Goal: Information Seeking & Learning: Learn about a topic

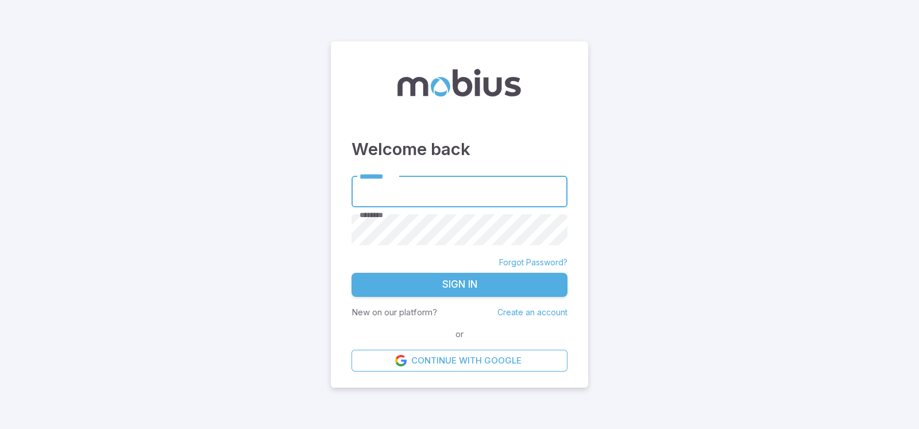
type input "**********"
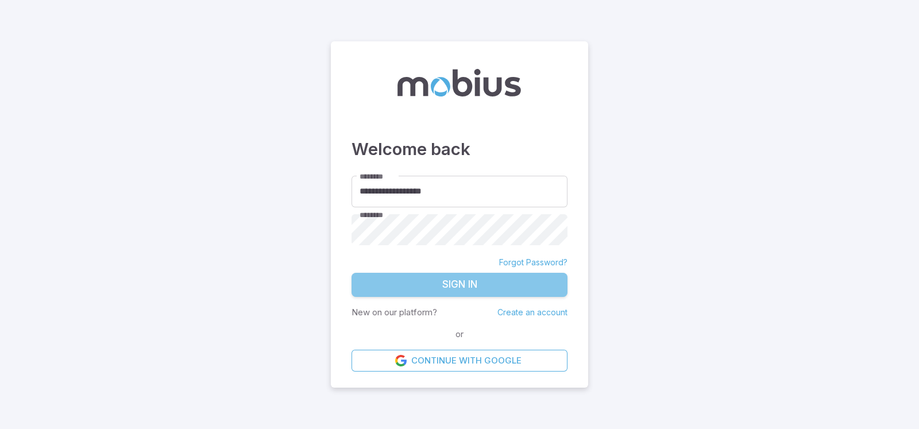
click at [500, 275] on button "Sign In" at bounding box center [459, 285] width 216 height 24
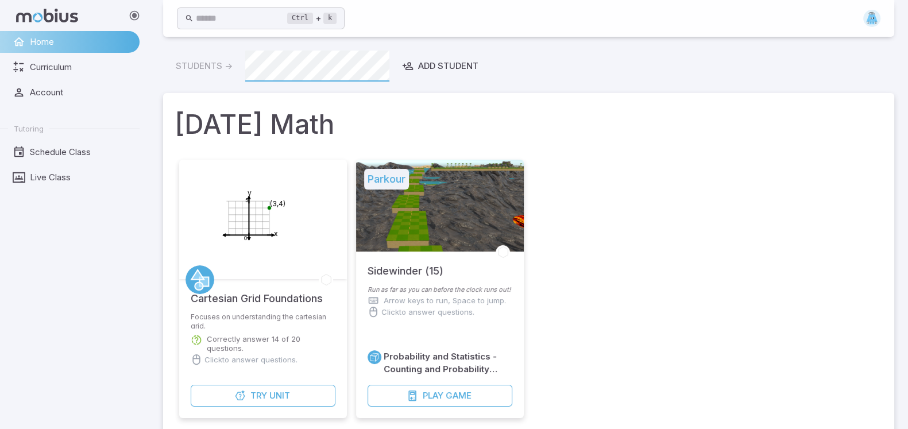
scroll to position [368, 0]
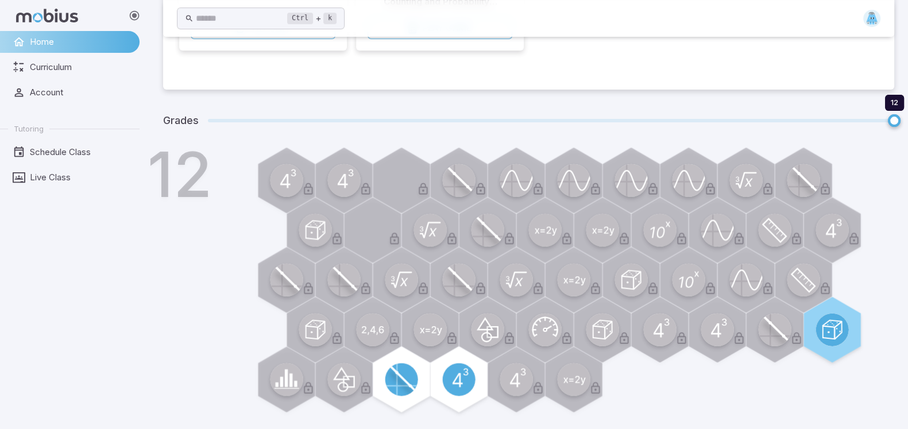
scroll to position [300, 0]
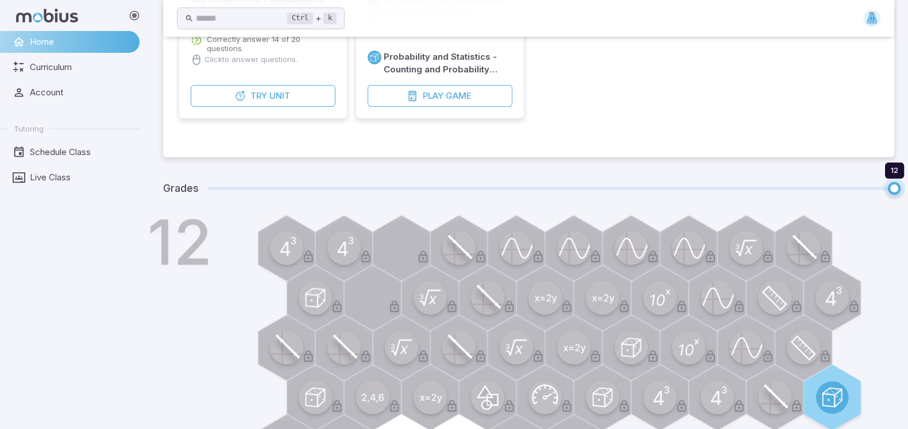
type input "**"
click at [838, 189] on span "11 12" at bounding box center [551, 188] width 686 height 15
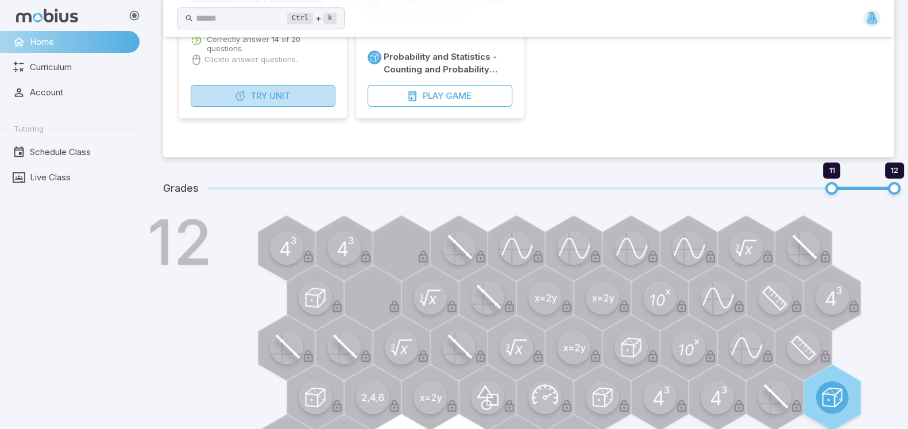
click at [233, 95] on button "Try Unit" at bounding box center [263, 96] width 145 height 22
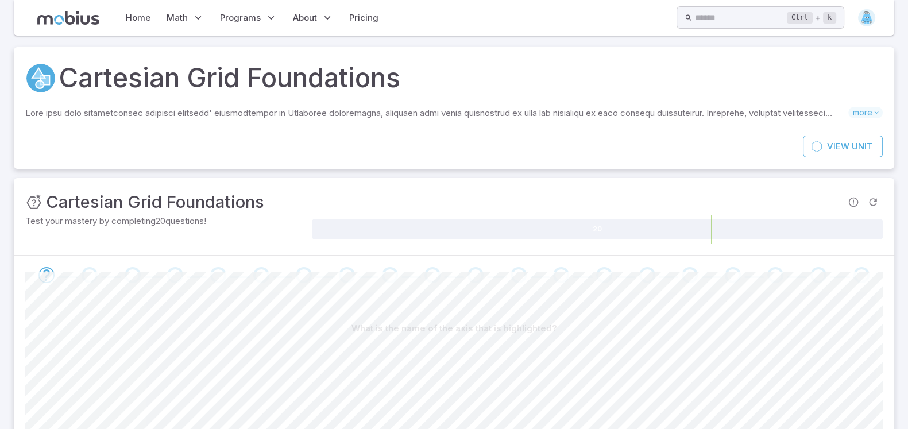
scroll to position [324, 0]
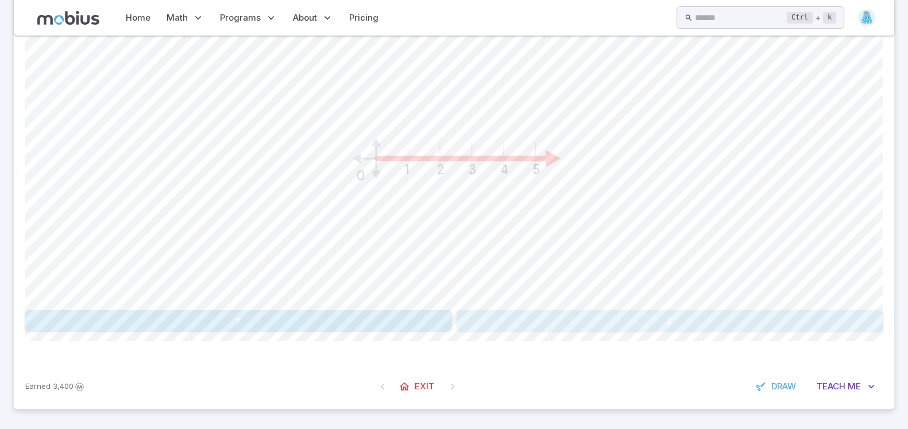
click at [663, 317] on button "X" at bounding box center [670, 321] width 427 height 22
click at [537, 328] on button "Y" at bounding box center [670, 321] width 427 height 22
click at [375, 315] on button "Y" at bounding box center [238, 321] width 427 height 22
click at [395, 312] on button "Y" at bounding box center [238, 321] width 427 height 22
click at [540, 317] on button "X" at bounding box center [670, 321] width 427 height 22
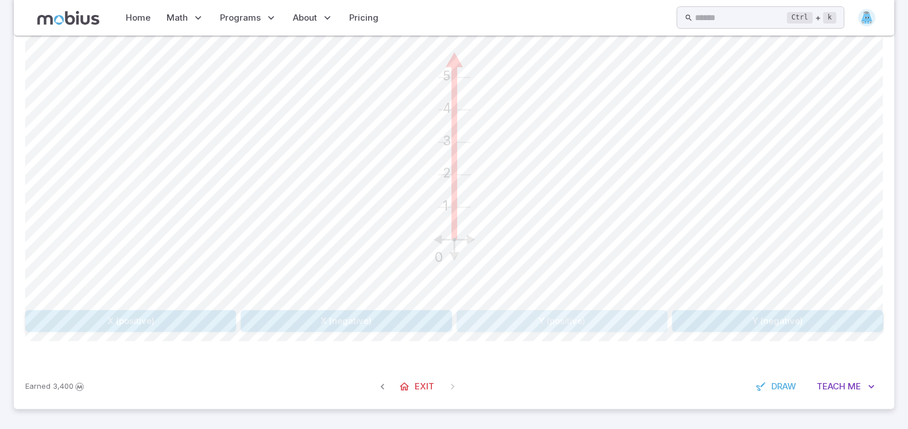
click at [604, 323] on button "Y (positive)" at bounding box center [562, 321] width 211 height 22
click at [848, 378] on button "Teach Me" at bounding box center [843, 387] width 79 height 22
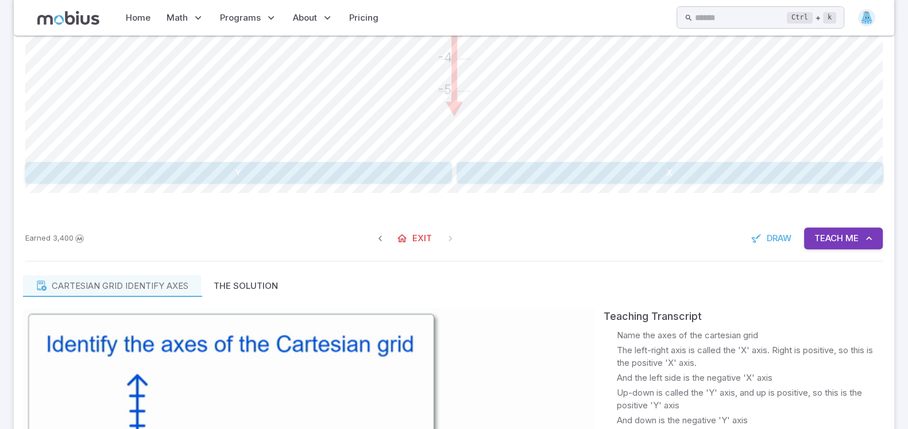
scroll to position [435, 0]
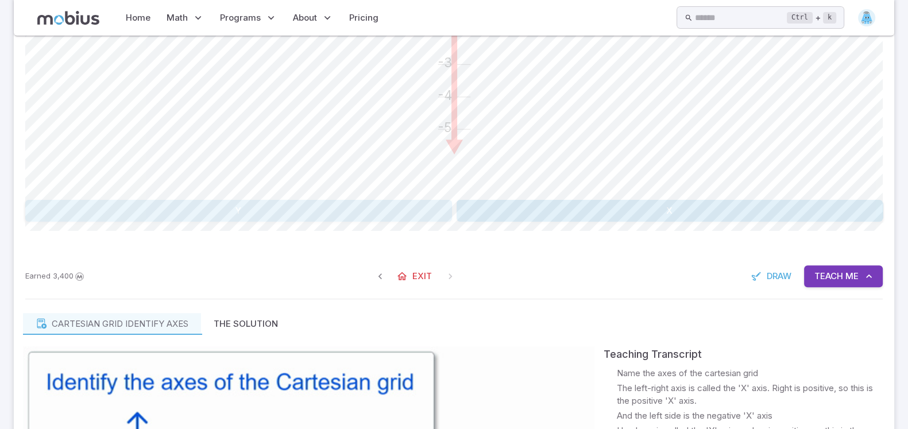
click at [359, 203] on button "Y" at bounding box center [238, 211] width 427 height 22
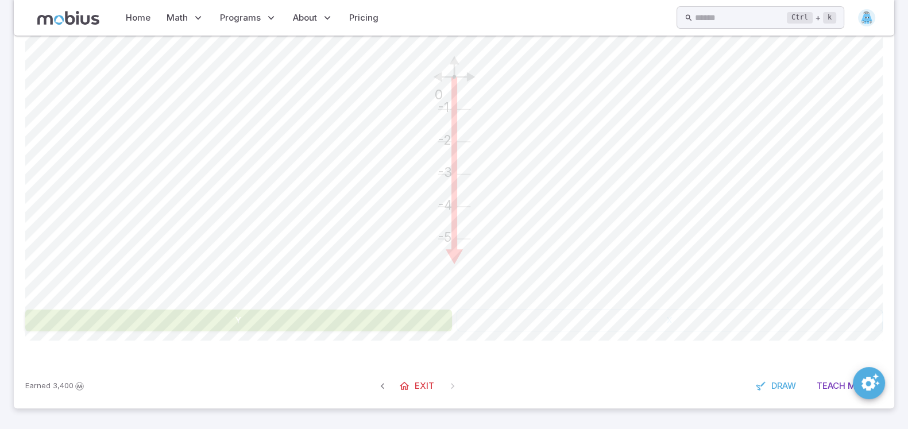
scroll to position [324, 0]
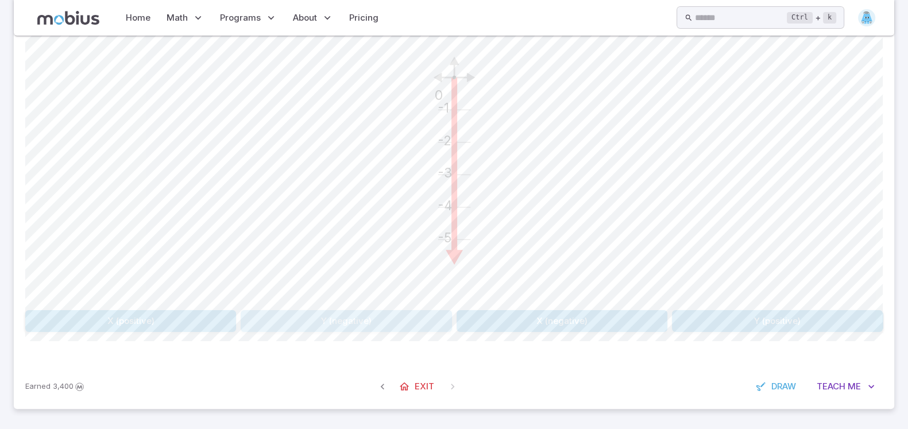
click at [397, 320] on button "Y (negative)" at bounding box center [346, 321] width 211 height 22
drag, startPoint x: 370, startPoint y: 323, endPoint x: 378, endPoint y: 321, distance: 7.8
click at [378, 321] on button "Y" at bounding box center [238, 321] width 427 height 22
click at [726, 315] on button "Y (negative)" at bounding box center [777, 321] width 211 height 22
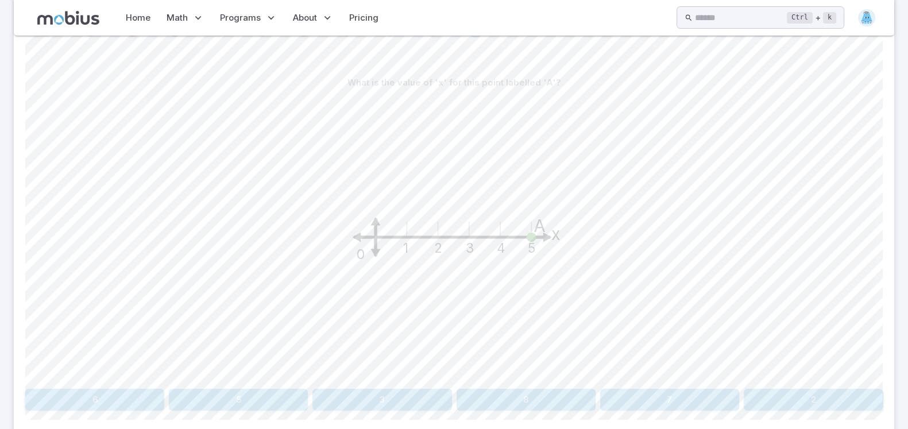
scroll to position [238, 0]
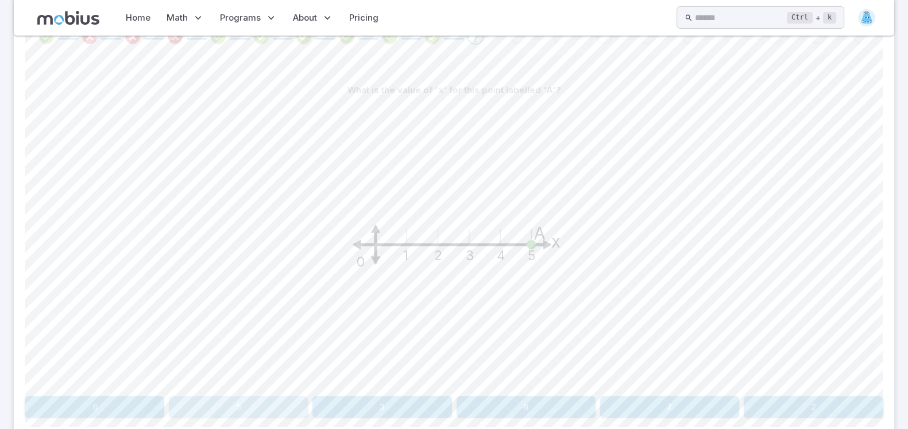
click at [223, 412] on button "5" at bounding box center [238, 407] width 139 height 22
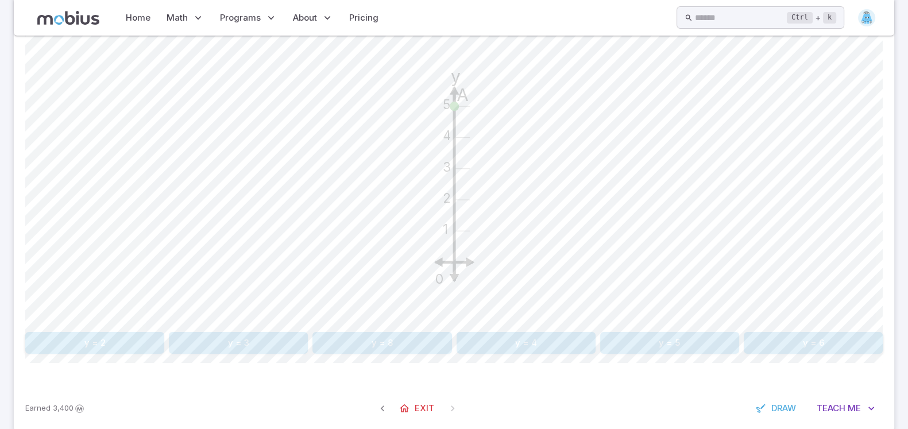
scroll to position [300, 0]
click at [689, 347] on button "y = 5" at bounding box center [669, 346] width 139 height 22
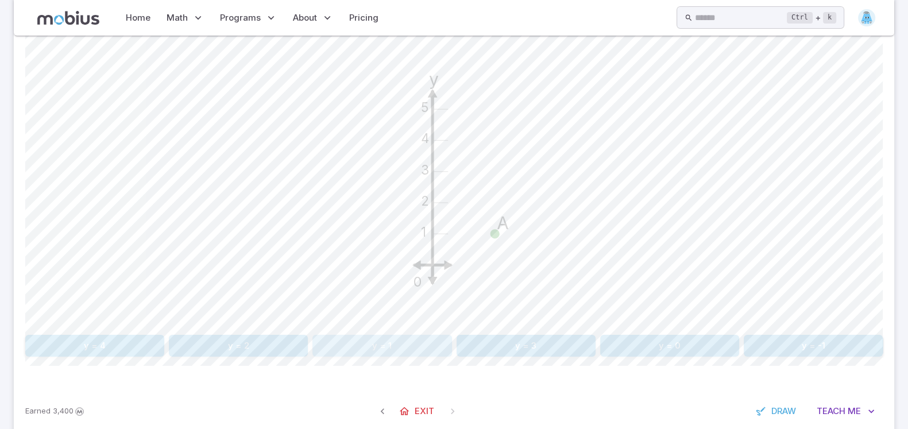
click at [401, 342] on button "y = 1" at bounding box center [381, 346] width 139 height 22
drag, startPoint x: 435, startPoint y: 327, endPoint x: 433, endPoint y: 345, distance: 17.9
click at [433, 345] on button "x is equal to 2" at bounding box center [346, 346] width 211 height 22
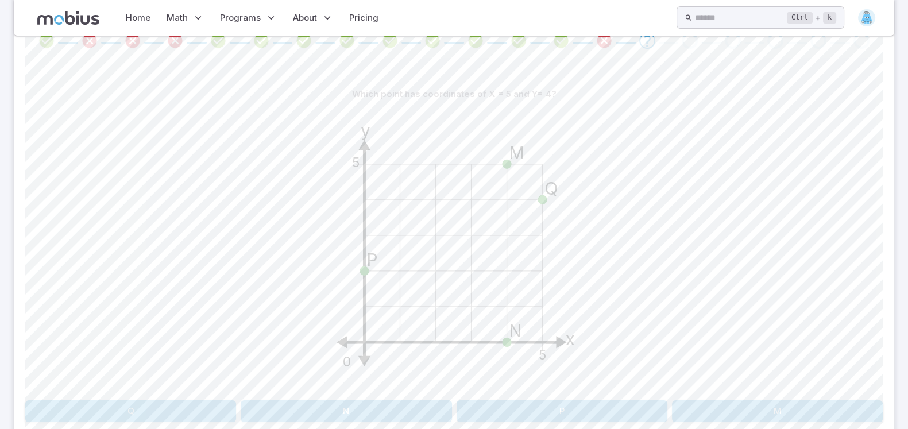
scroll to position [235, 0]
click at [161, 403] on button "Q" at bounding box center [130, 411] width 211 height 22
click at [434, 333] on icon "y 5 x 5 0 (5,1)" at bounding box center [454, 248] width 287 height 287
click at [510, 409] on button "x is equal to 5" at bounding box center [562, 411] width 211 height 22
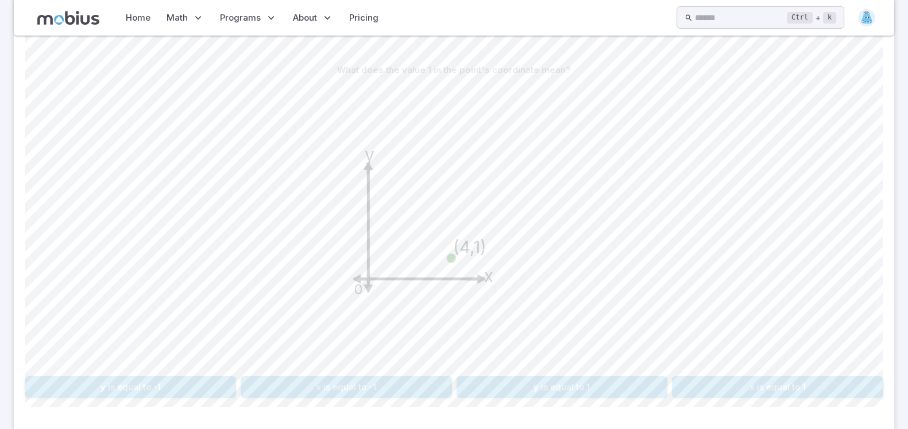
scroll to position [258, 0]
click at [517, 389] on button "y is equal to 1" at bounding box center [562, 388] width 211 height 22
click at [266, 383] on button "(2,2)" at bounding box center [282, 388] width 168 height 22
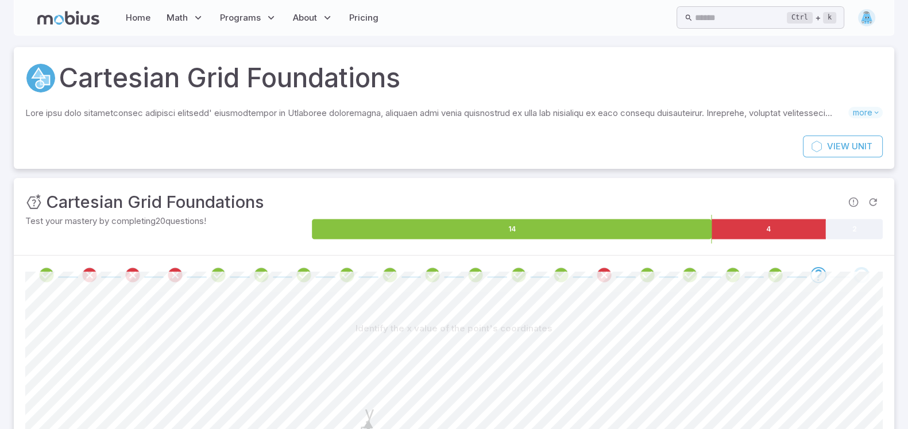
scroll to position [324, 0]
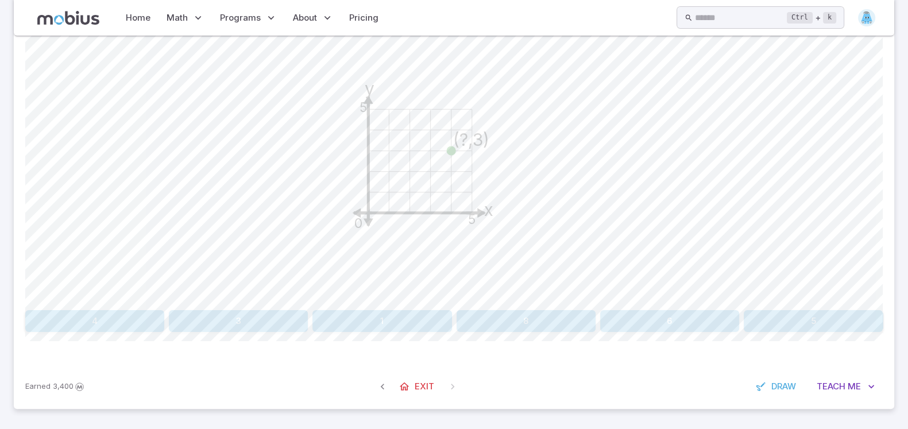
drag, startPoint x: 212, startPoint y: 308, endPoint x: 206, endPoint y: 310, distance: 7.0
click at [206, 310] on div "Identify the x value of the point's coordinates y 5 x 5 0 (?,3) 4 3 1 8 6 5" at bounding box center [453, 162] width 857 height 339
click at [206, 310] on button "3" at bounding box center [238, 321] width 139 height 22
click at [234, 328] on button "(2,4)" at bounding box center [238, 321] width 139 height 22
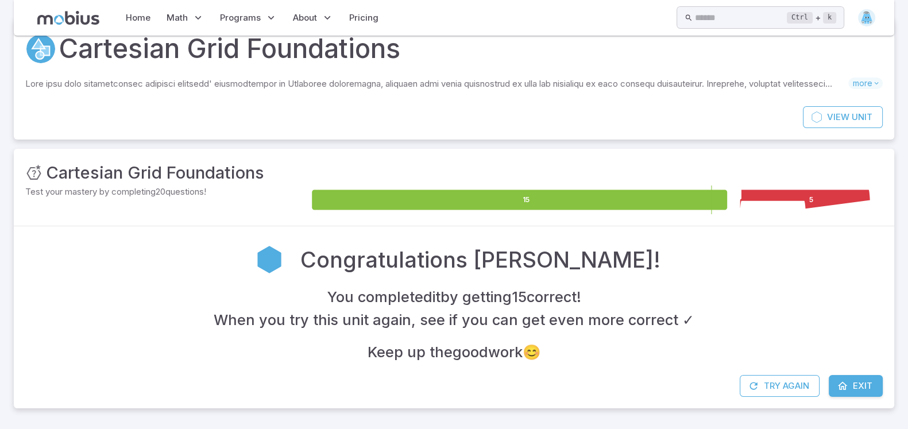
scroll to position [28, 0]
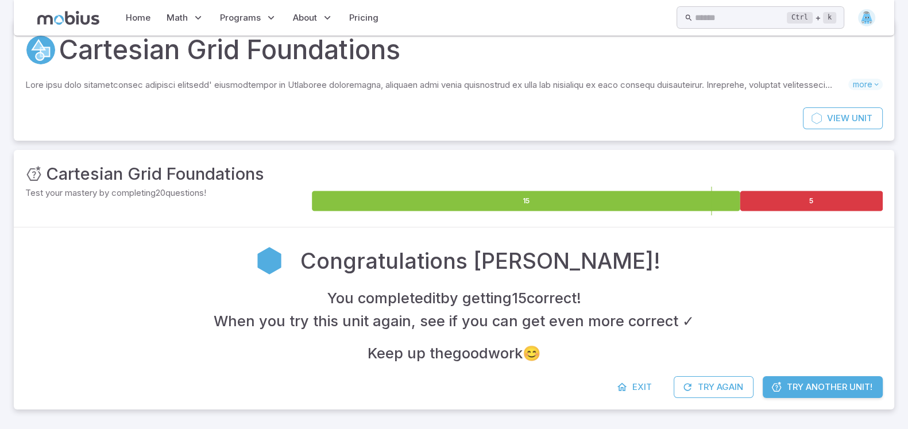
drag, startPoint x: 661, startPoint y: 260, endPoint x: 353, endPoint y: 226, distance: 310.2
click at [357, 225] on div "Unit Mastery : Cartesian Grid Foundations Test your mastery by completing 20 qu…" at bounding box center [454, 280] width 880 height 260
click at [355, 250] on h2 "Congratulations [PERSON_NAME]!" at bounding box center [480, 261] width 360 height 32
drag, startPoint x: 304, startPoint y: 296, endPoint x: 571, endPoint y: 290, distance: 267.7
click at [571, 291] on div "You completed it by getting 15 correct ! When you try this unit again, see if y…" at bounding box center [453, 326] width 857 height 78
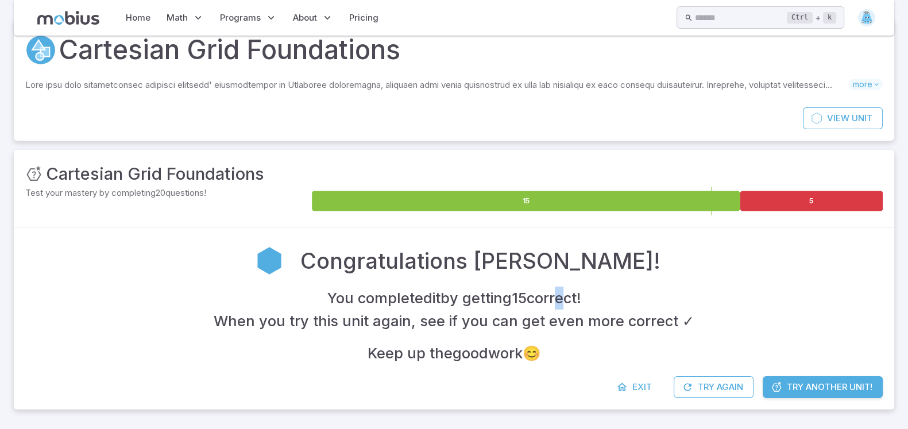
click at [558, 291] on h4 "You completed it by getting 15 correct !" at bounding box center [454, 298] width 254 height 23
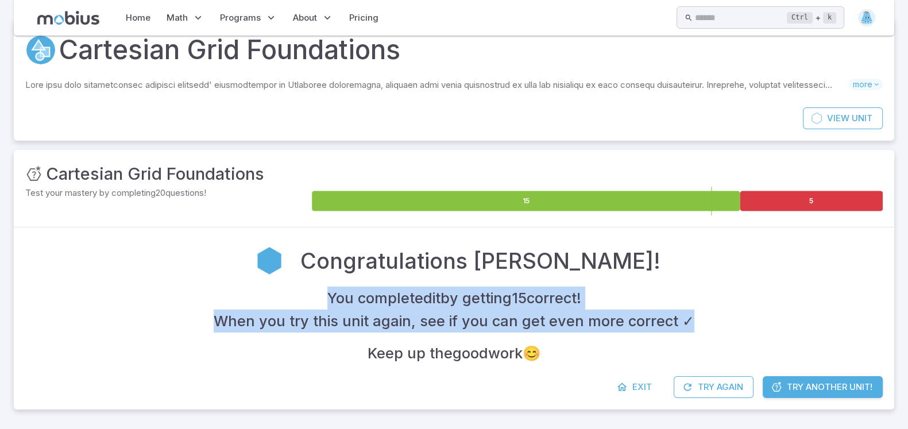
drag, startPoint x: 304, startPoint y: 291, endPoint x: 674, endPoint y: 310, distance: 369.8
click at [682, 307] on div "You completed it by getting 15 correct ! When you try this unit again, see if y…" at bounding box center [453, 326] width 857 height 78
click at [651, 291] on div "You completed it by getting 15 correct ! When you try this unit again, see if y…" at bounding box center [453, 326] width 857 height 78
click at [651, 288] on div "You completed it by getting 15 correct ! When you try this unit again, see if y…" at bounding box center [453, 326] width 857 height 78
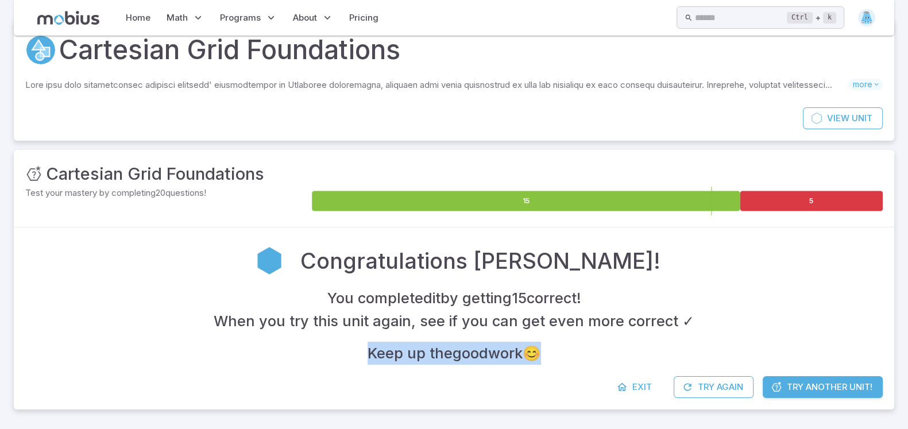
drag, startPoint x: 558, startPoint y: 349, endPoint x: 347, endPoint y: 350, distance: 210.7
click at [347, 350] on div "You completed it by getting 15 correct ! When you try this unit again, see if y…" at bounding box center [453, 326] width 857 height 78
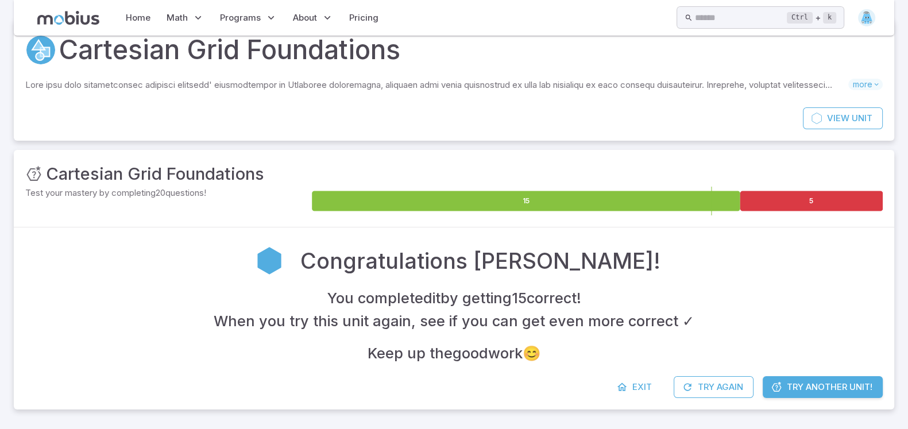
click at [187, 164] on h3 "Cartesian Grid Foundations" at bounding box center [155, 173] width 218 height 25
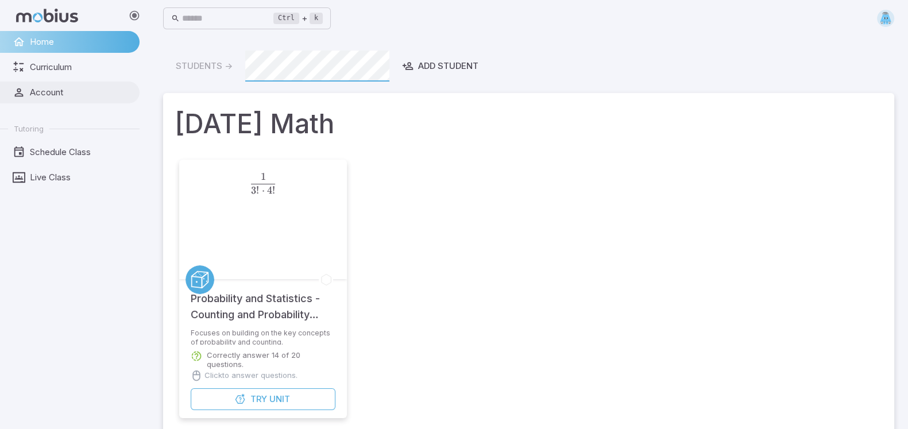
click at [47, 85] on link "Account" at bounding box center [70, 93] width 140 height 22
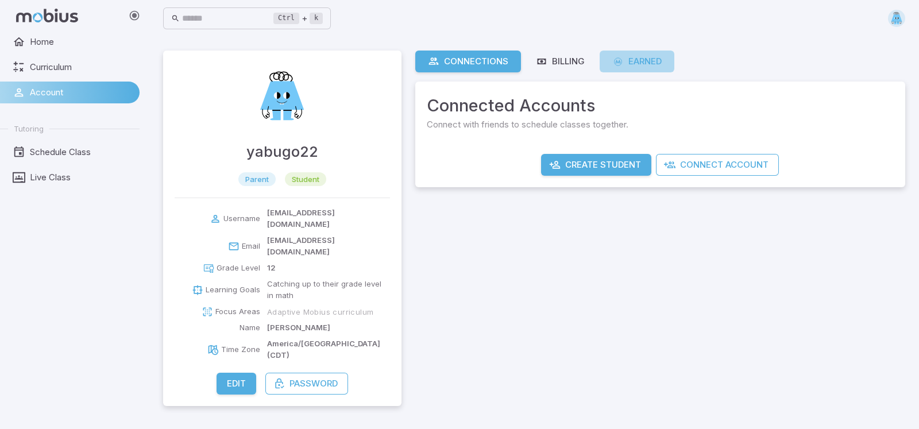
click at [629, 60] on div "Earned" at bounding box center [637, 61] width 50 height 13
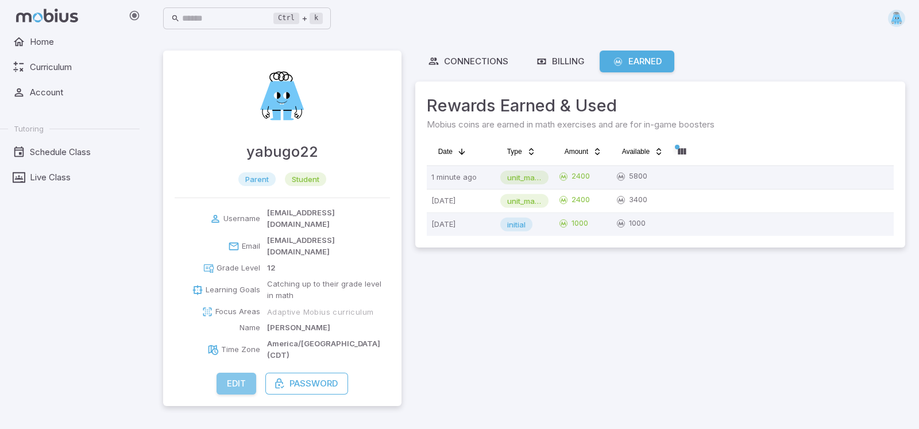
click at [234, 373] on button "Edit" at bounding box center [236, 384] width 40 height 22
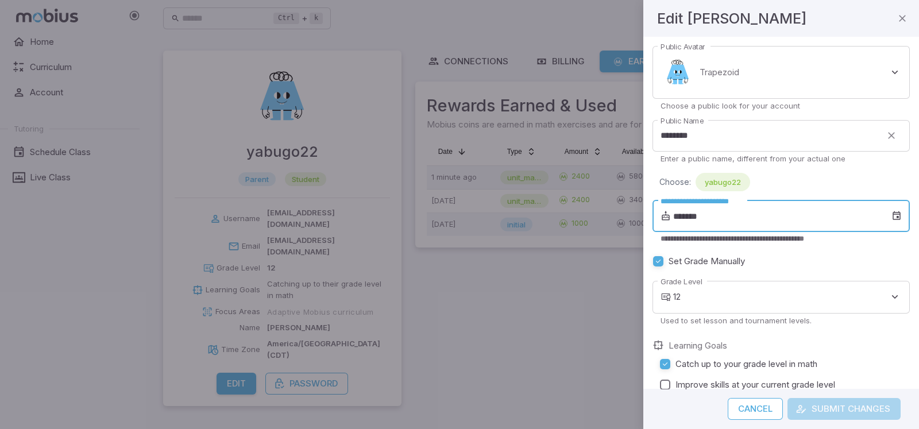
click at [706, 217] on input "*******" at bounding box center [782, 216] width 218 height 32
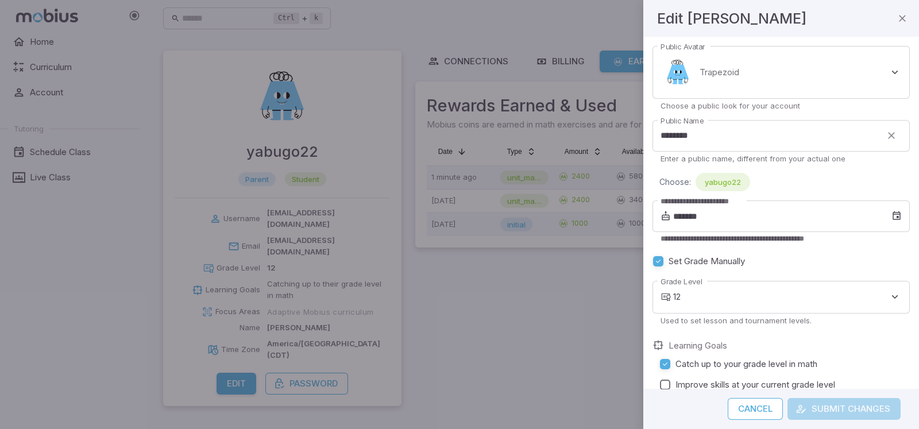
drag, startPoint x: 592, startPoint y: 250, endPoint x: 583, endPoint y: 247, distance: 9.6
click at [585, 247] on div at bounding box center [459, 214] width 919 height 429
click at [580, 246] on div at bounding box center [459, 214] width 919 height 429
click at [749, 412] on button "Cancel" at bounding box center [755, 409] width 55 height 22
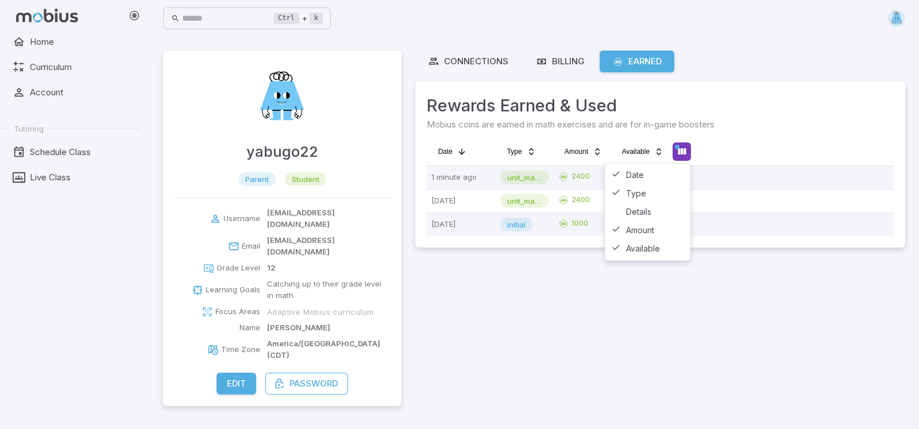
click at [676, 152] on html "Home Curriculum Account Tutoring Schedule Class Live Class Ctrl + k ​ yabugo22 …" at bounding box center [459, 214] width 919 height 429
click at [631, 212] on div "Details" at bounding box center [648, 212] width 80 height 18
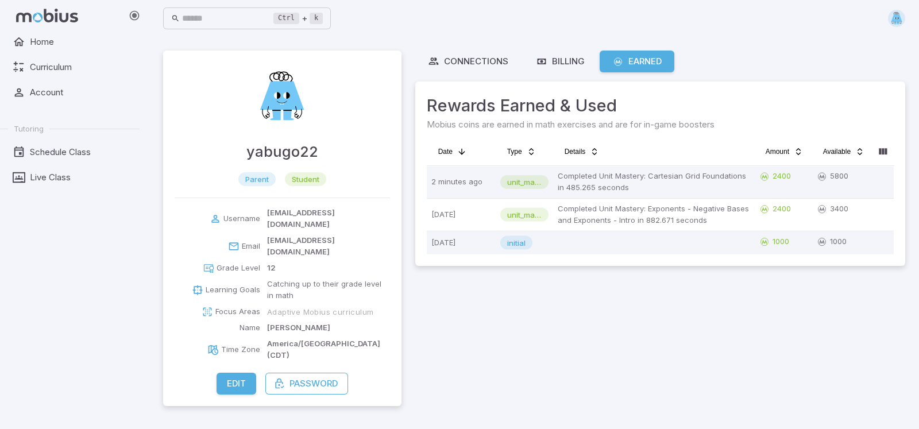
scroll to position [0, 3]
